Goal: Check status: Check status

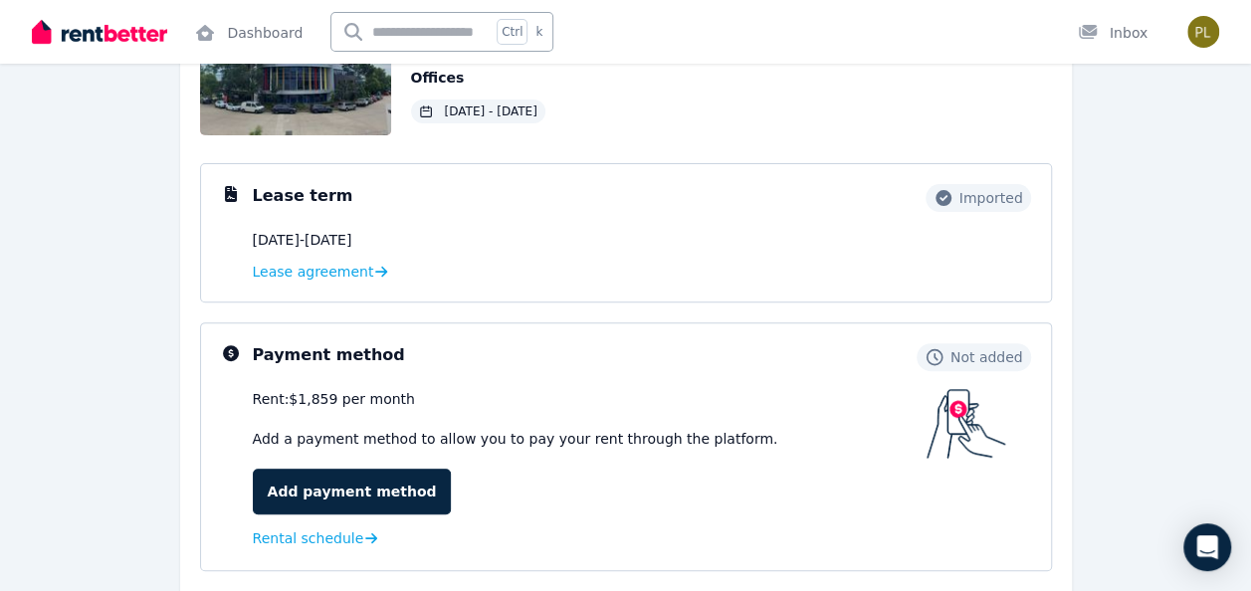
scroll to position [456, 0]
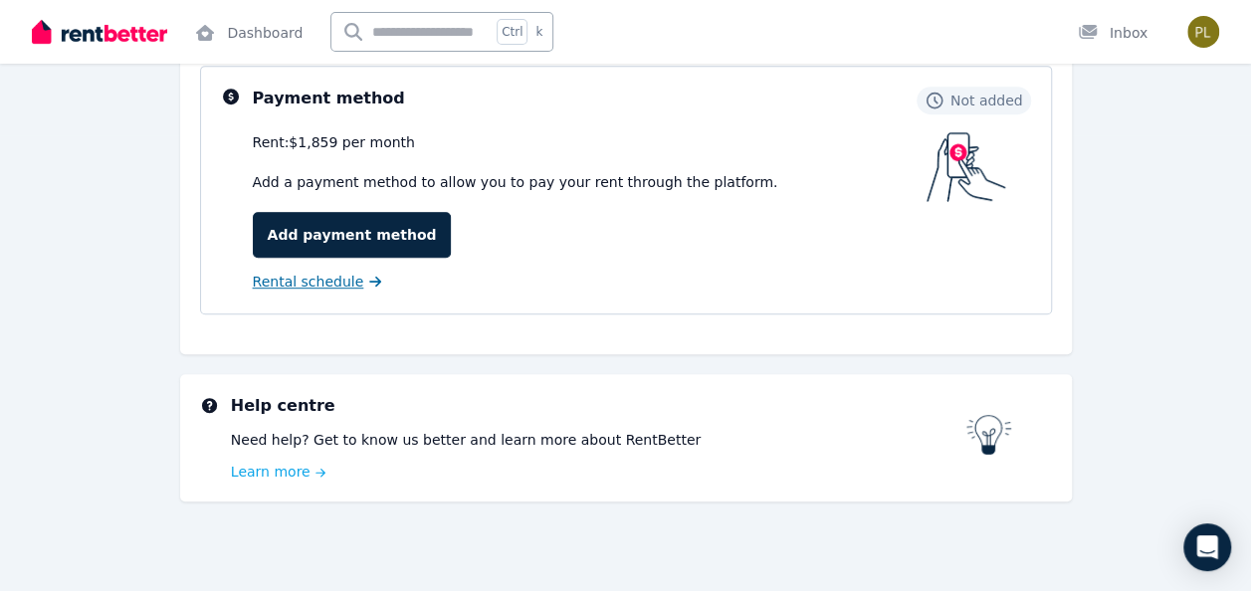
click at [341, 281] on span "Rental schedule" at bounding box center [308, 282] width 111 height 20
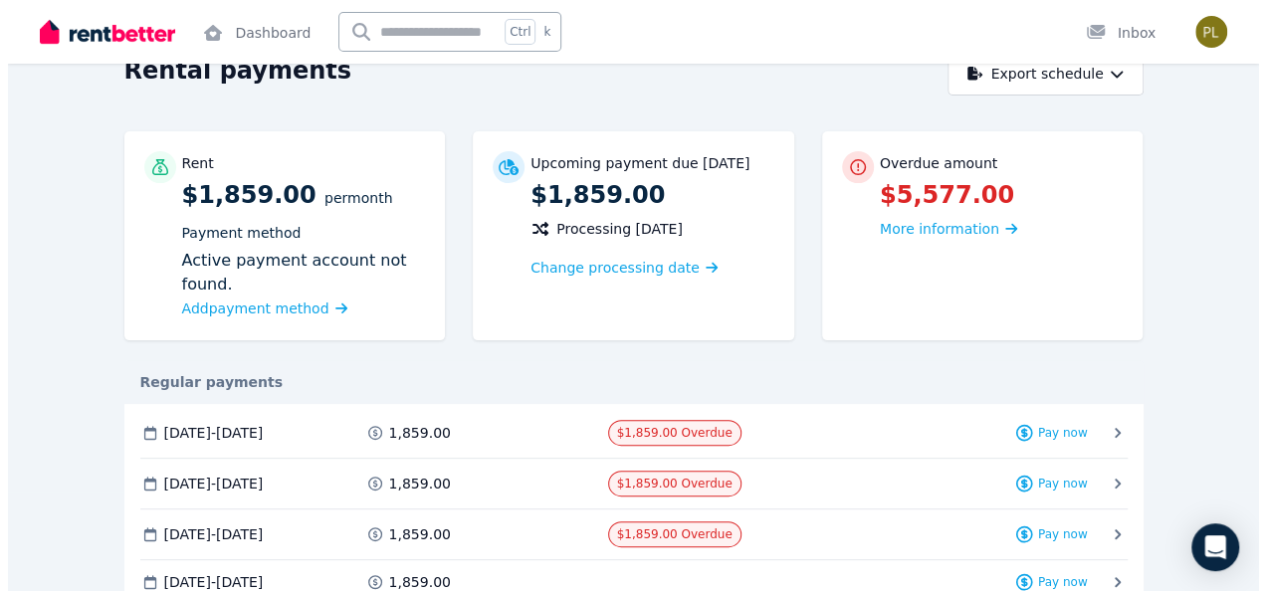
scroll to position [199, 0]
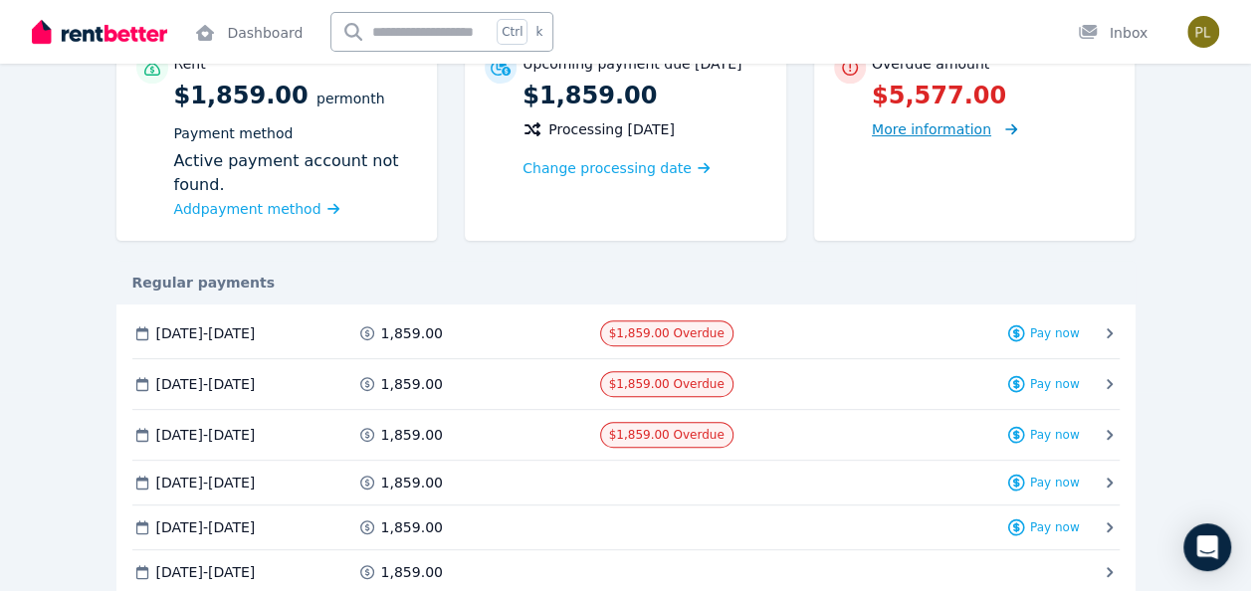
click at [939, 138] on span "More information" at bounding box center [944, 128] width 145 height 19
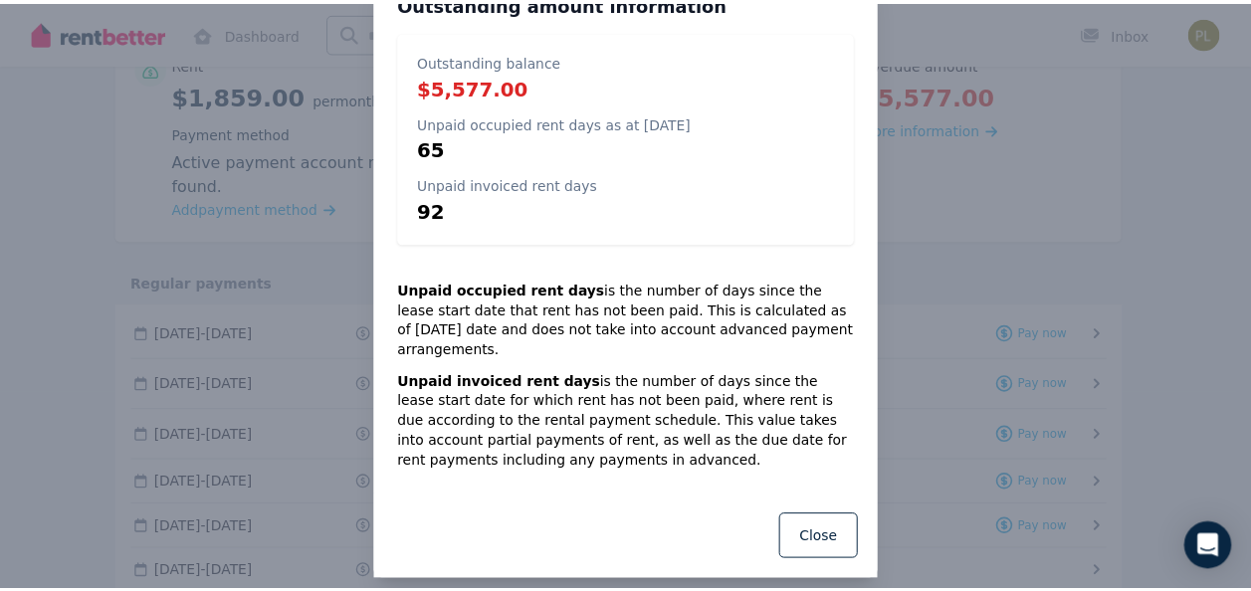
scroll to position [0, 0]
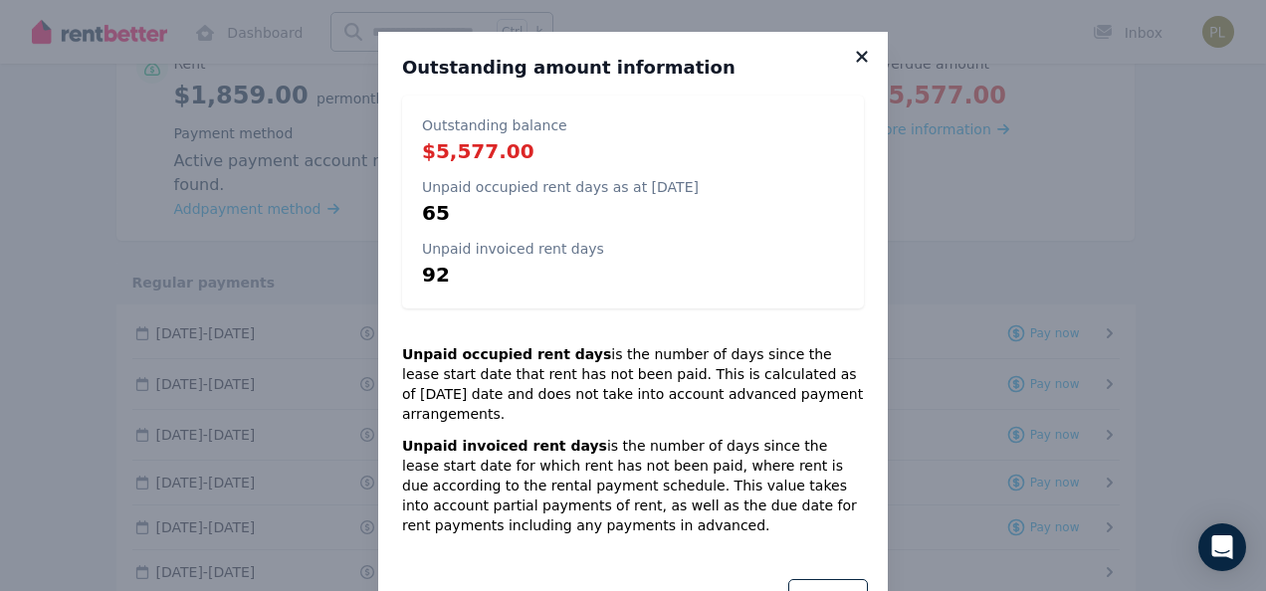
click at [860, 58] on icon at bounding box center [862, 57] width 20 height 18
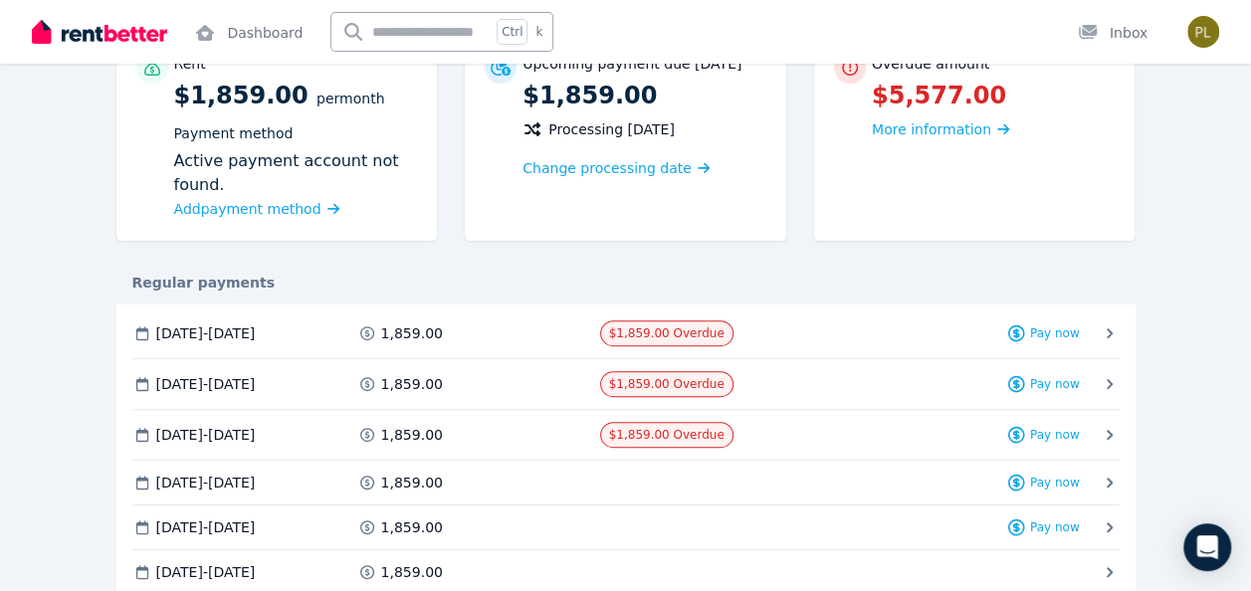
click at [1111, 333] on icon at bounding box center [1110, 333] width 6 height 10
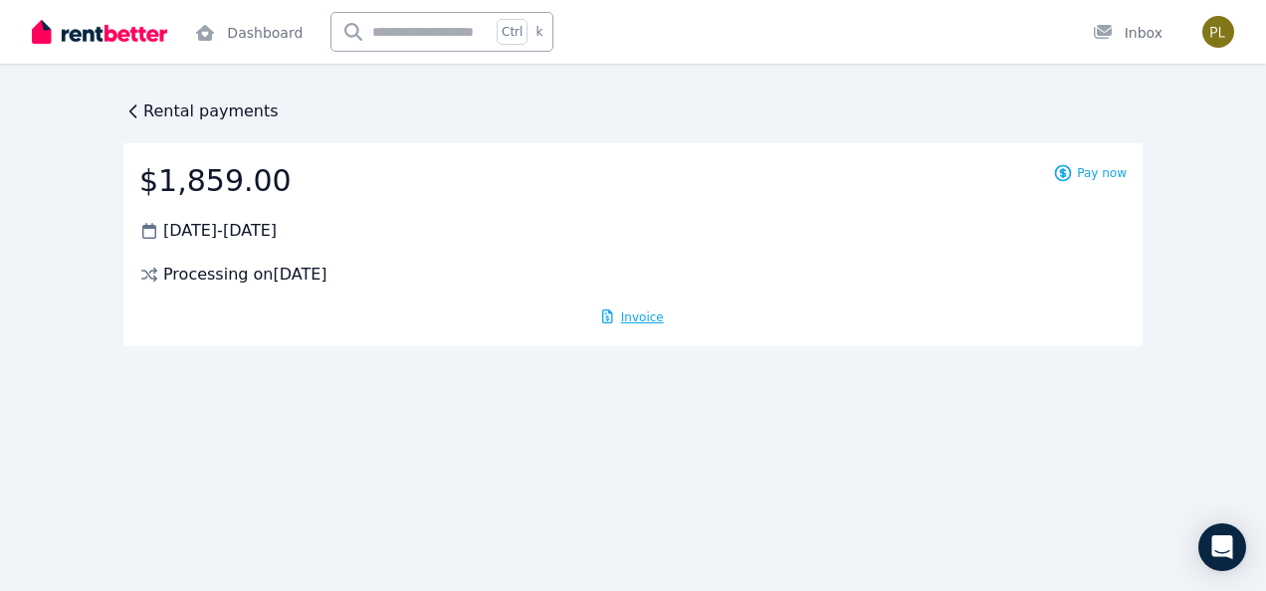
click at [631, 316] on span "Invoice" at bounding box center [642, 318] width 43 height 14
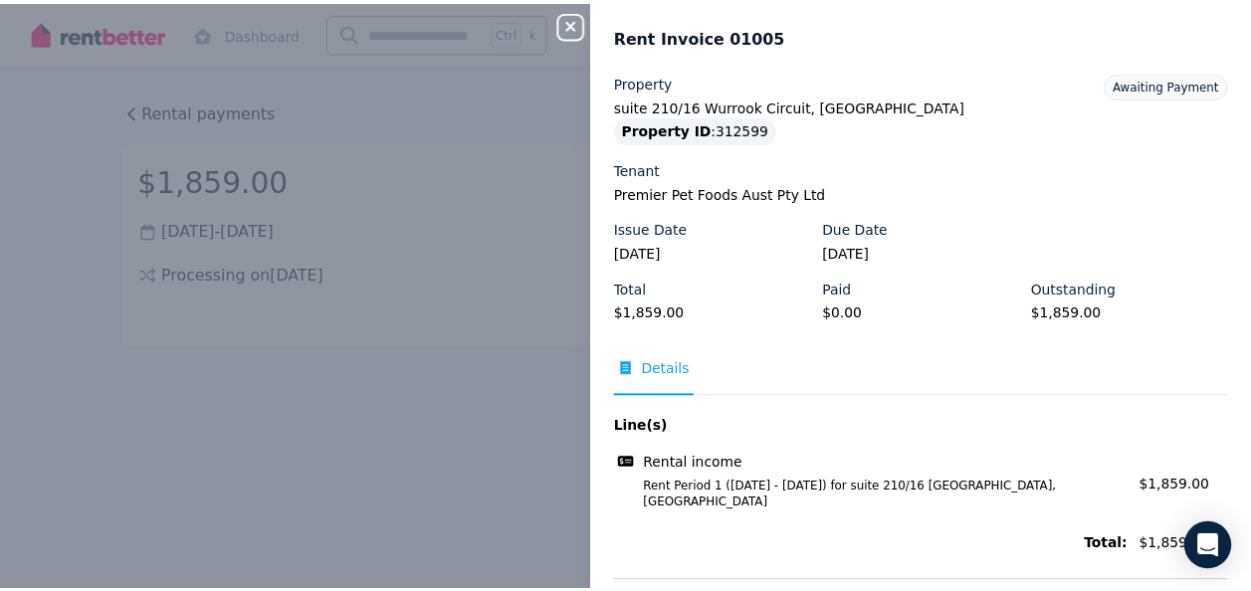
scroll to position [63, 0]
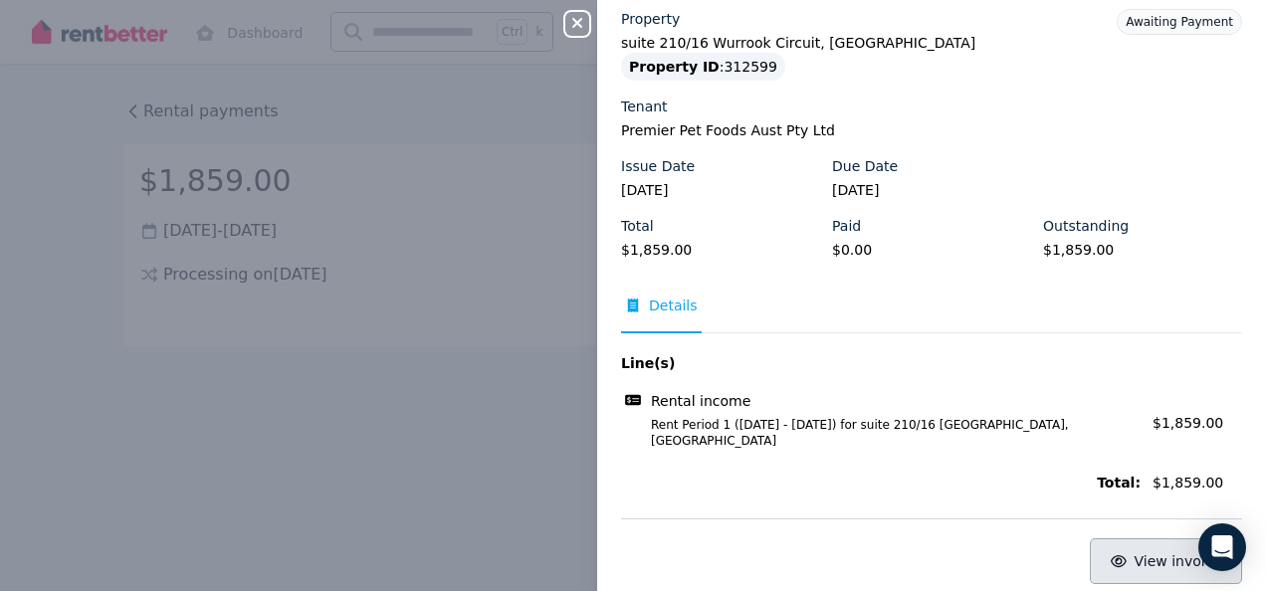
click at [1121, 555] on icon "button" at bounding box center [1119, 561] width 16 height 12
click at [580, 21] on icon "button" at bounding box center [577, 23] width 10 height 10
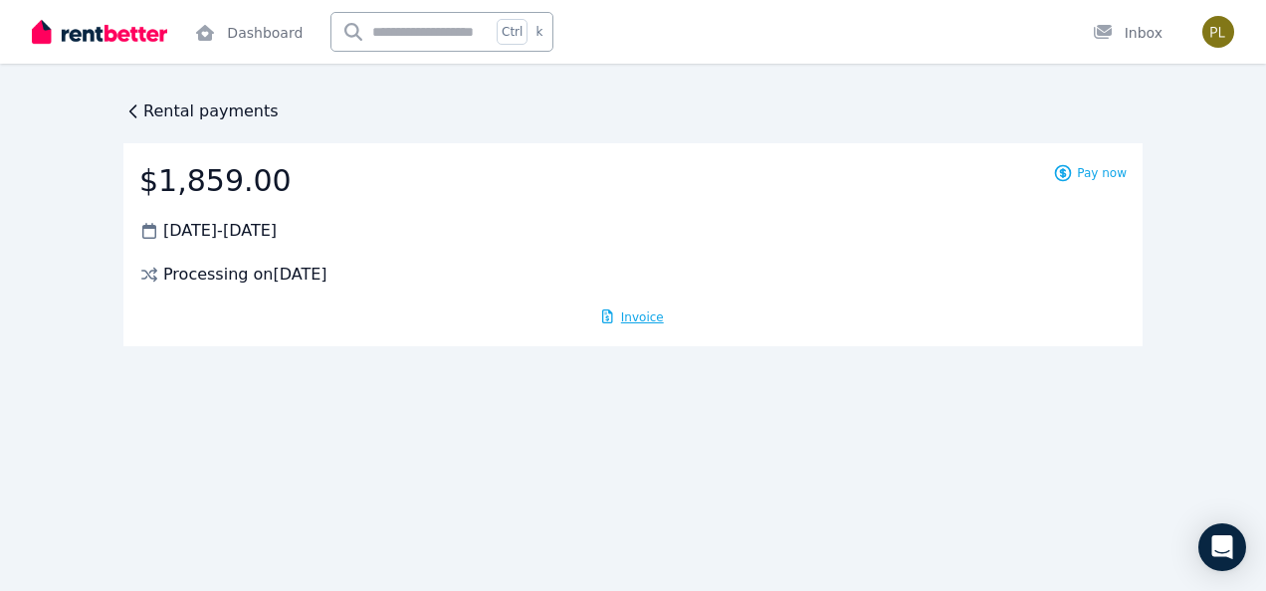
click at [131, 107] on icon at bounding box center [133, 112] width 20 height 20
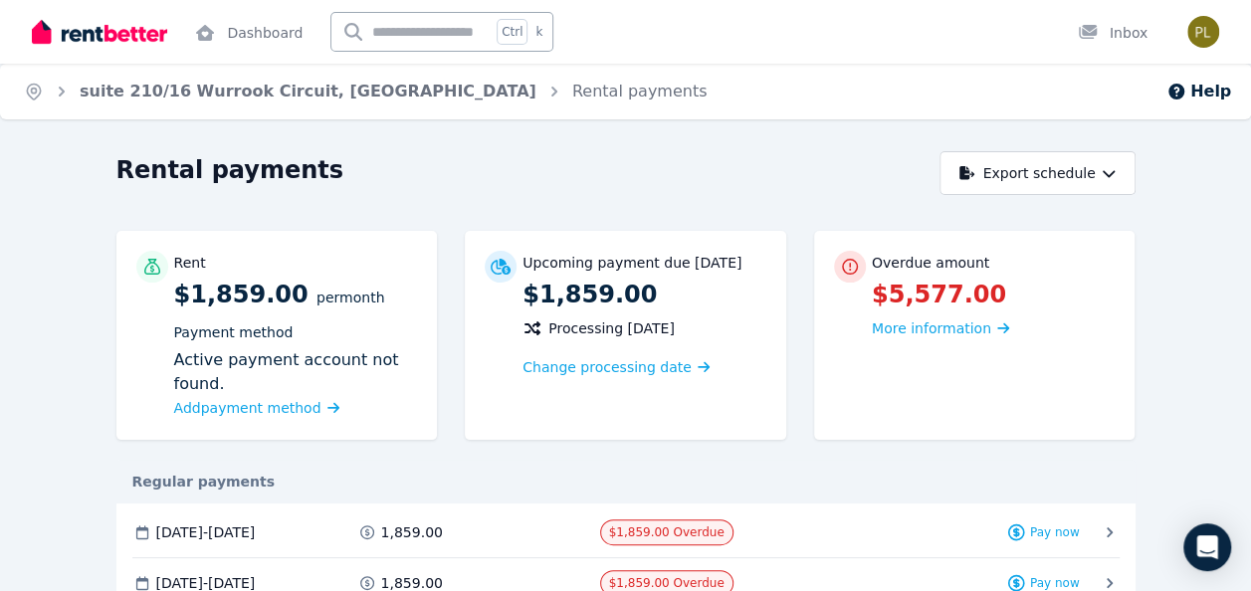
scroll to position [199, 0]
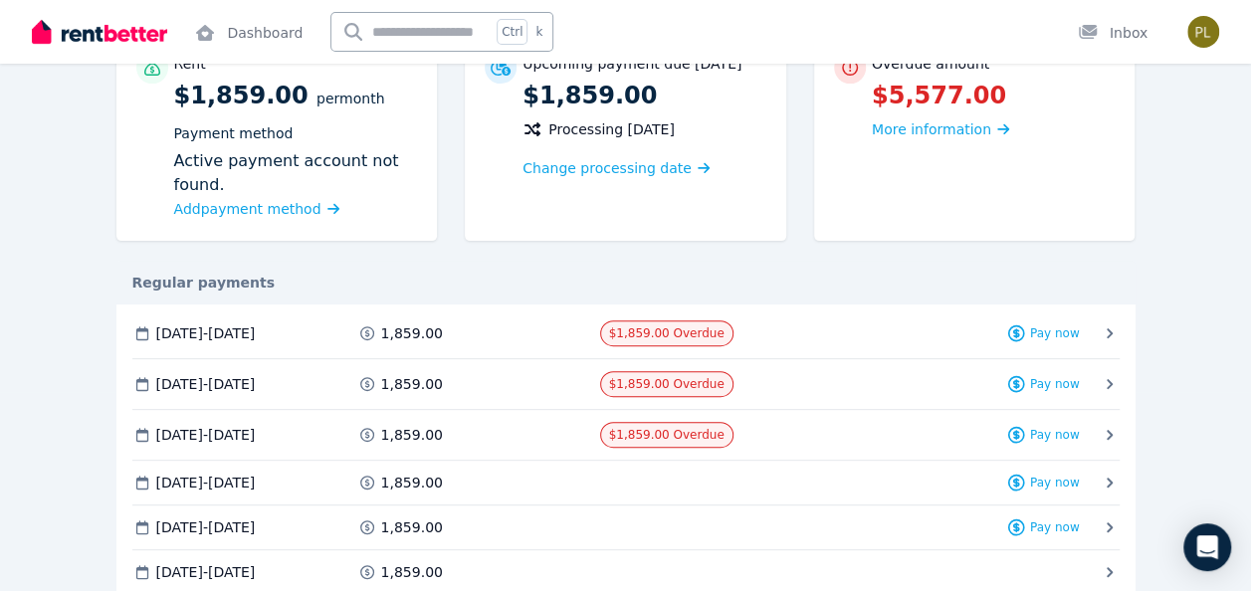
click at [1111, 386] on icon at bounding box center [1110, 384] width 20 height 20
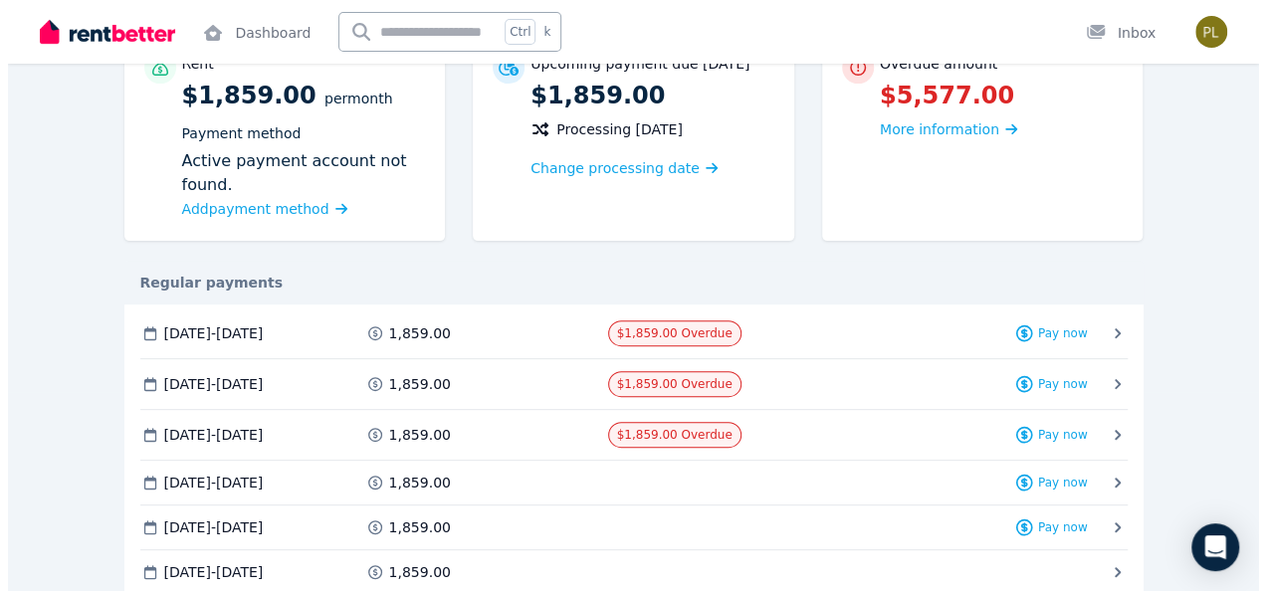
scroll to position [0, 0]
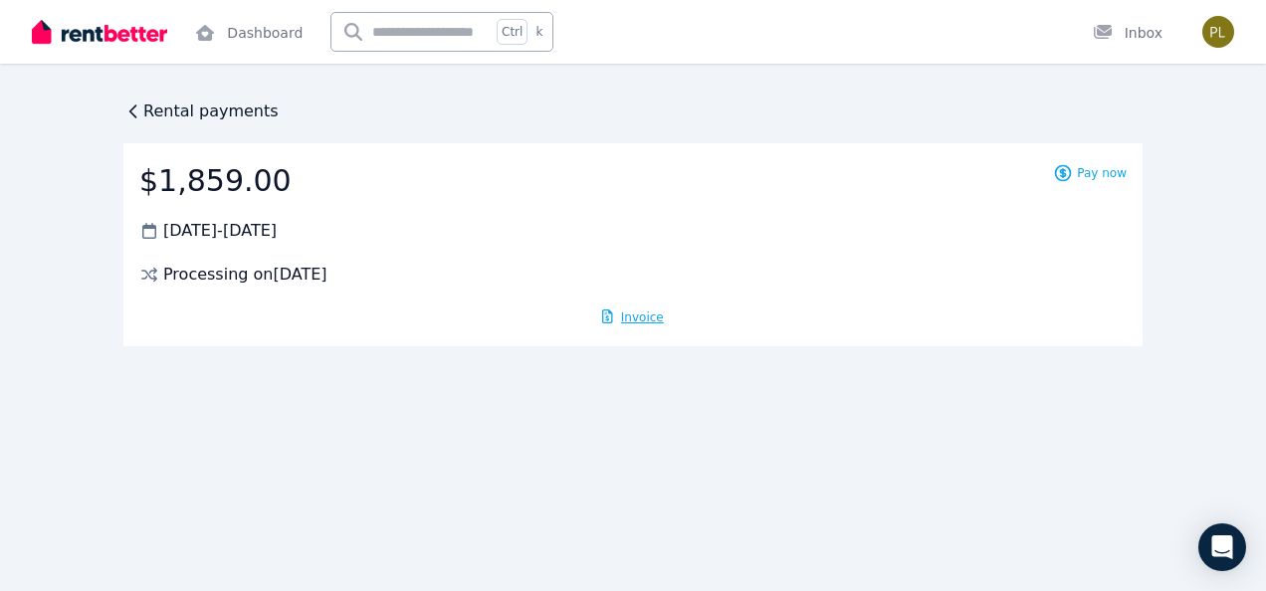
click at [645, 318] on span "Invoice" at bounding box center [642, 318] width 43 height 14
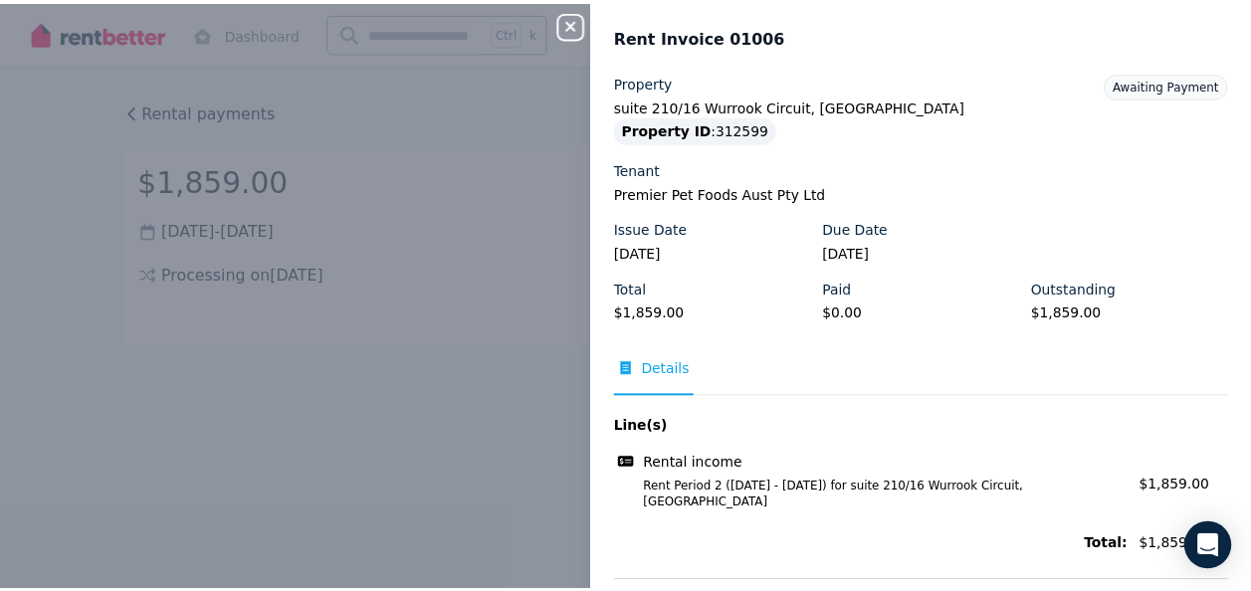
scroll to position [63, 0]
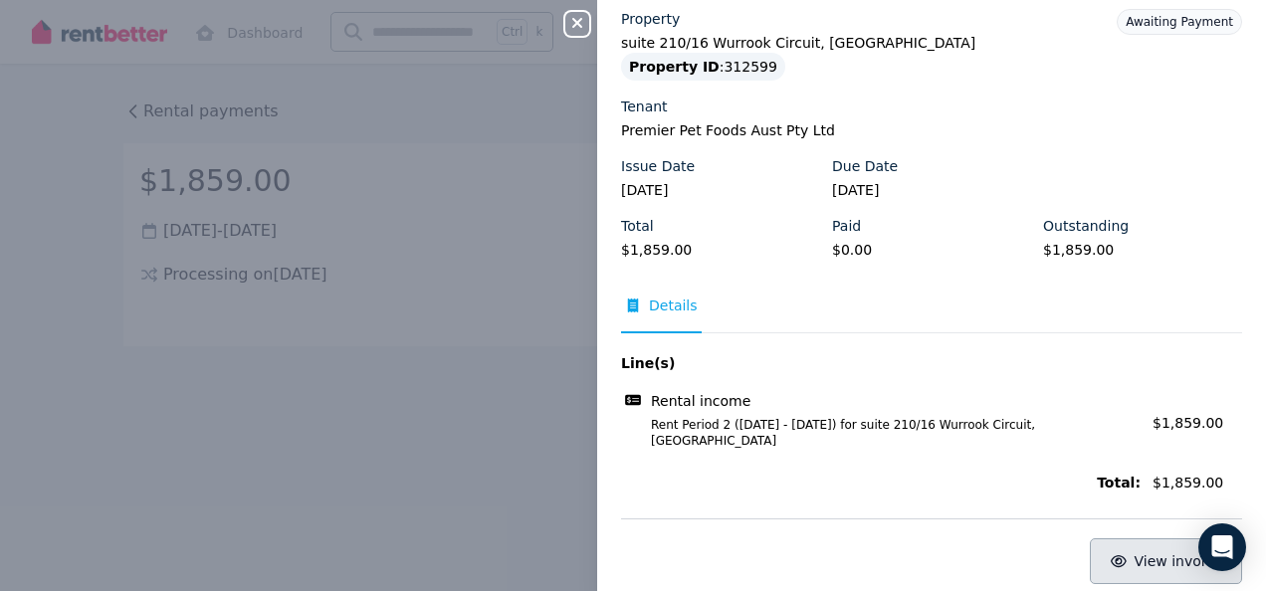
click at [1123, 542] on button "View invoice" at bounding box center [1166, 561] width 152 height 46
click at [567, 27] on icon "button" at bounding box center [577, 23] width 24 height 16
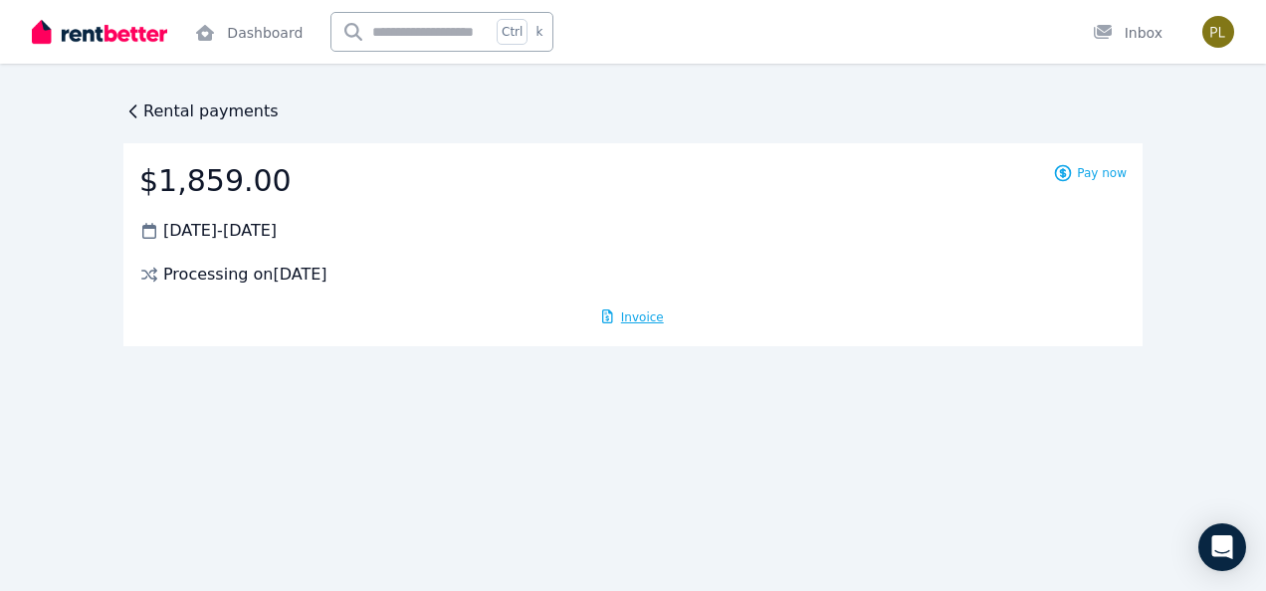
click at [133, 105] on icon at bounding box center [133, 112] width 20 height 20
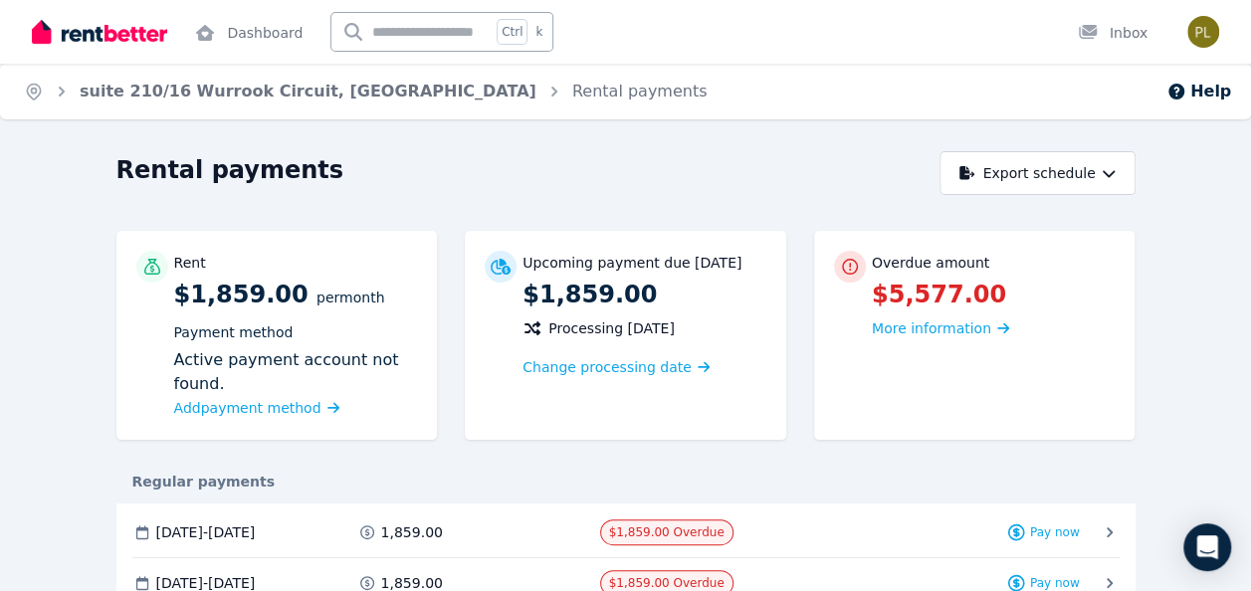
scroll to position [398, 0]
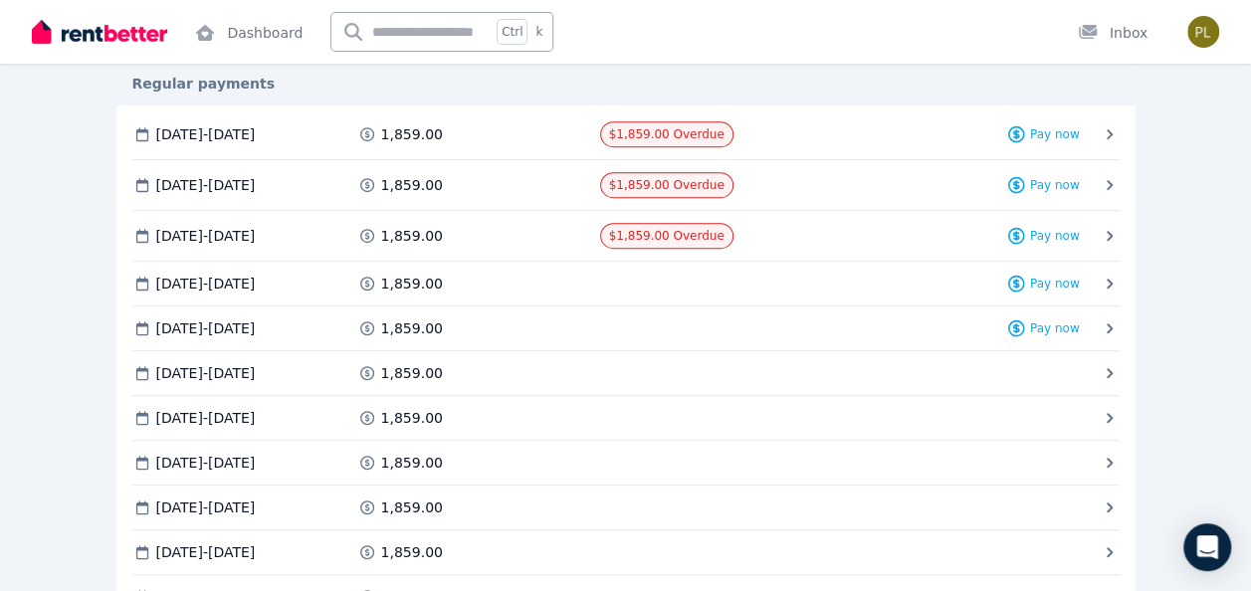
click at [1108, 232] on icon at bounding box center [1110, 236] width 20 height 20
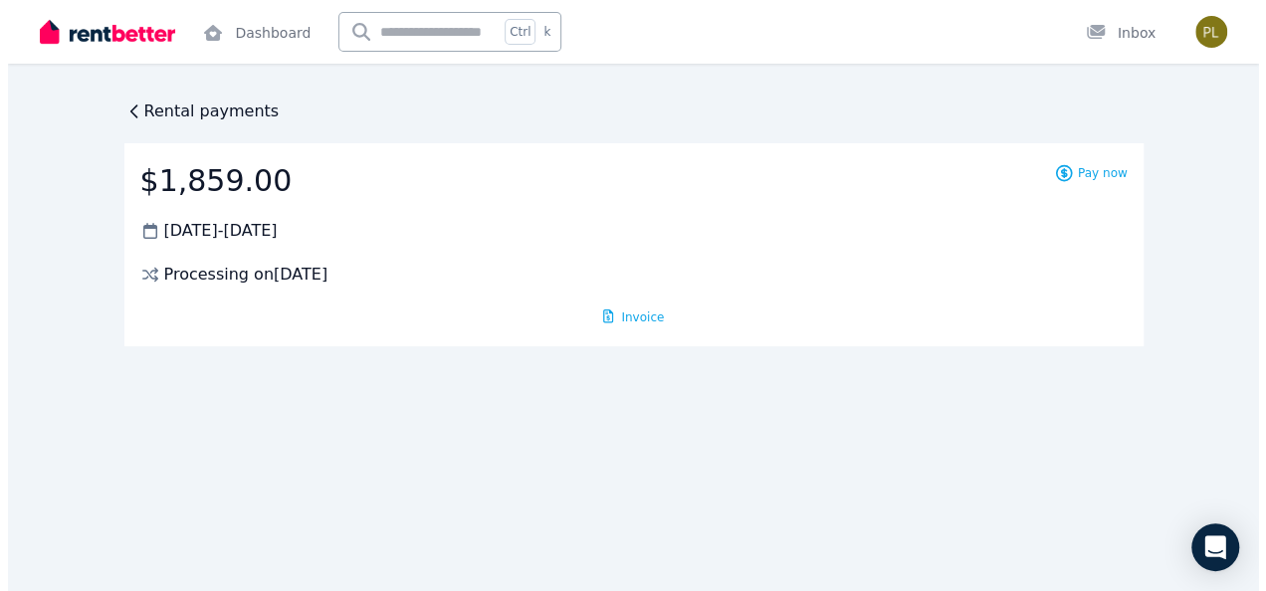
scroll to position [0, 0]
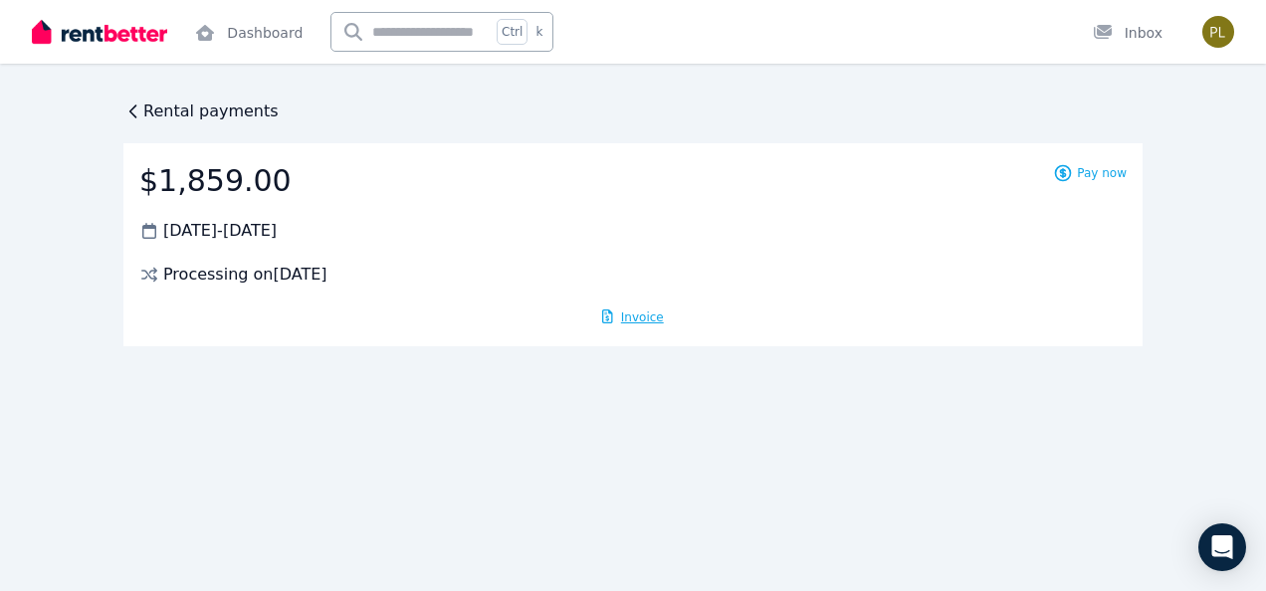
click at [643, 320] on span "Invoice" at bounding box center [642, 318] width 43 height 14
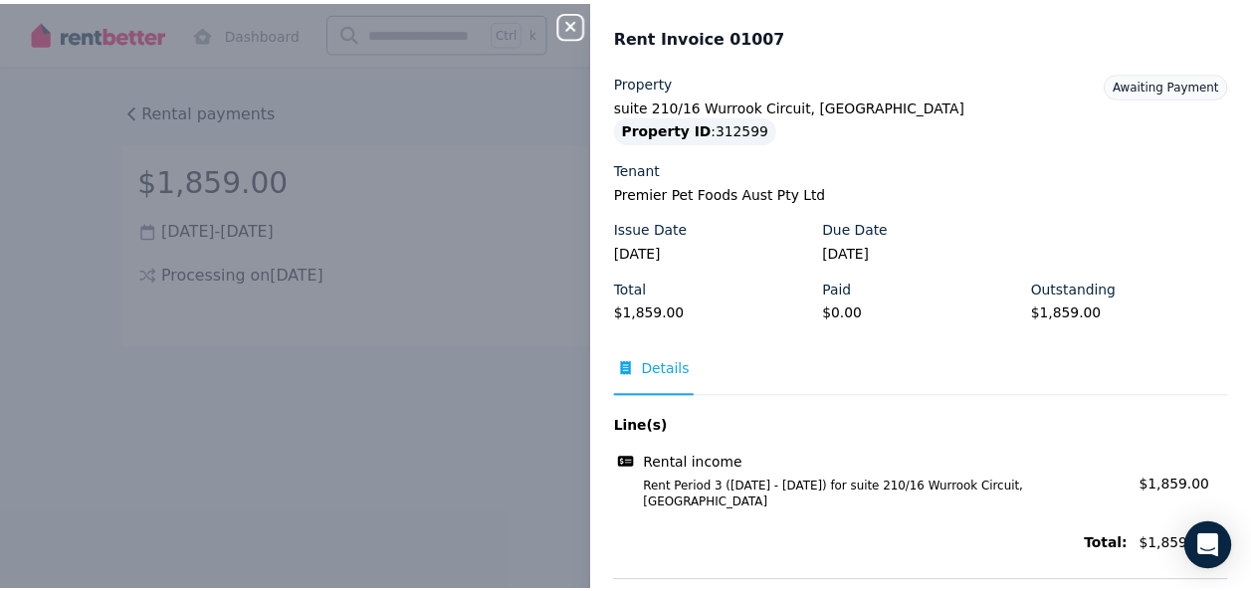
scroll to position [63, 0]
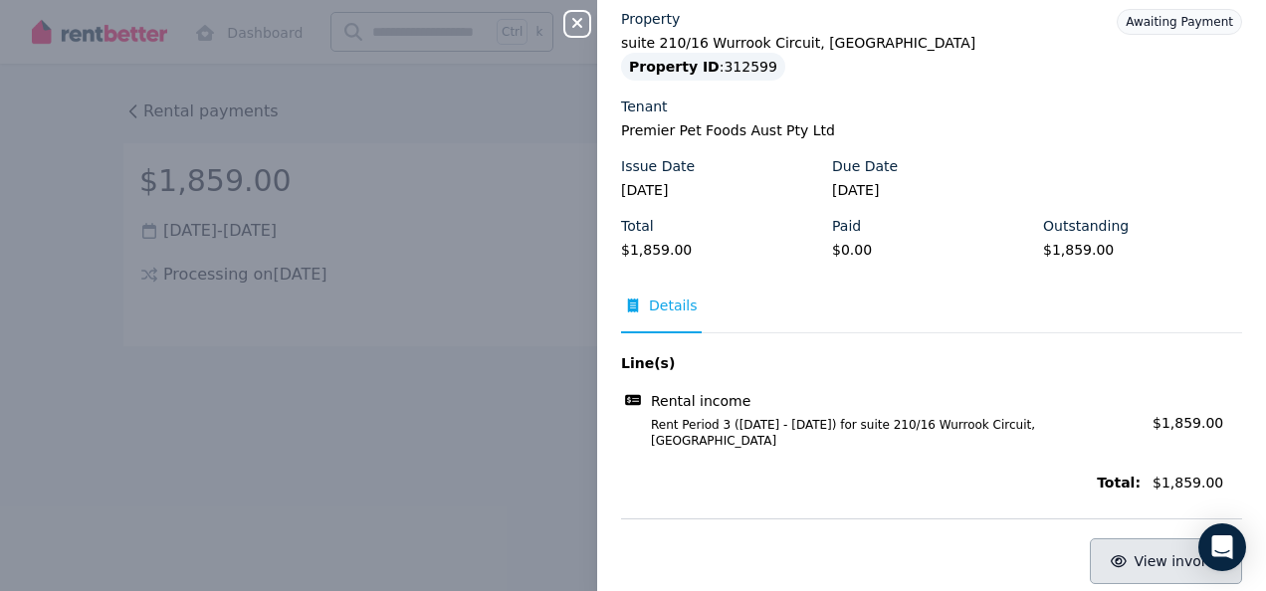
click at [1111, 554] on icon "button" at bounding box center [1119, 561] width 16 height 14
click at [583, 23] on icon "button" at bounding box center [577, 23] width 24 height 16
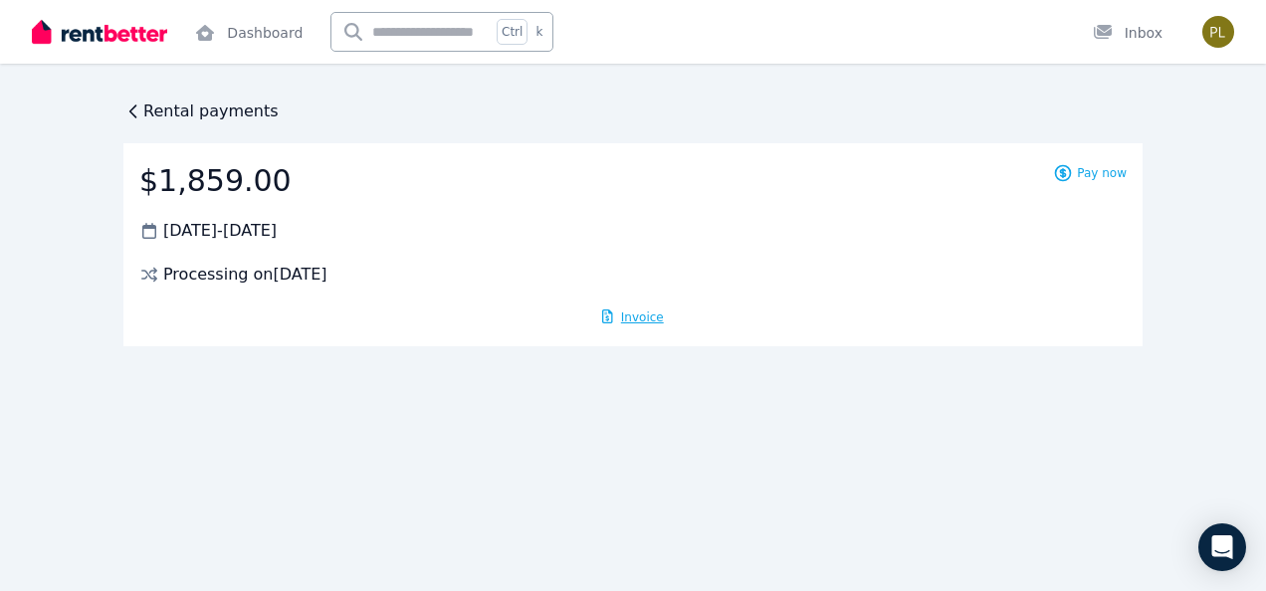
click at [130, 99] on div "Rental payments $1,859.00 [DATE] - [DATE] Processing on [DATE] Pay now Invoice" at bounding box center [633, 295] width 1266 height 591
click at [130, 104] on icon at bounding box center [133, 112] width 20 height 20
